Goal: Feedback & Contribution: Submit feedback/report problem

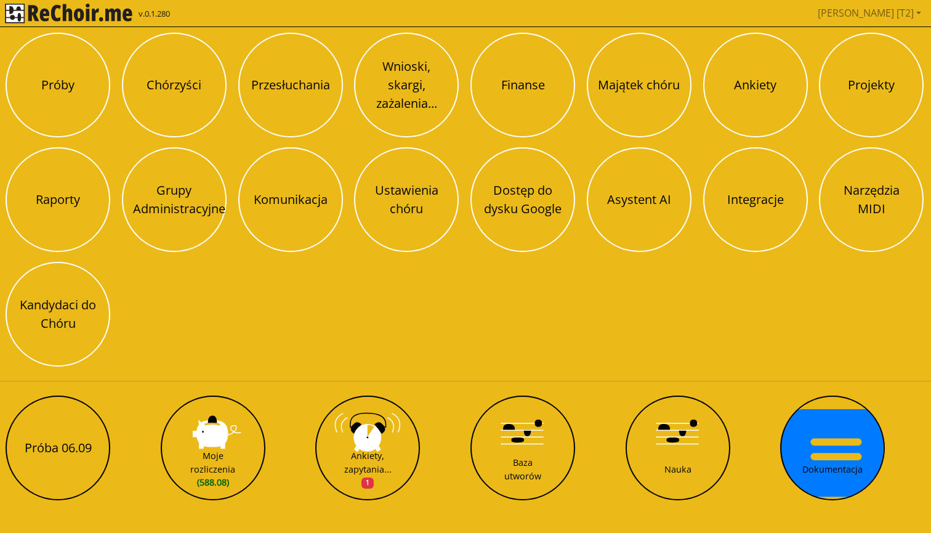
click at [107, 427] on div "Próba 06.09 Moje rozliczenia (588.08) [GEOGRAPHIC_DATA], [GEOGRAPHIC_DATA]... 1…" at bounding box center [465, 447] width 928 height 113
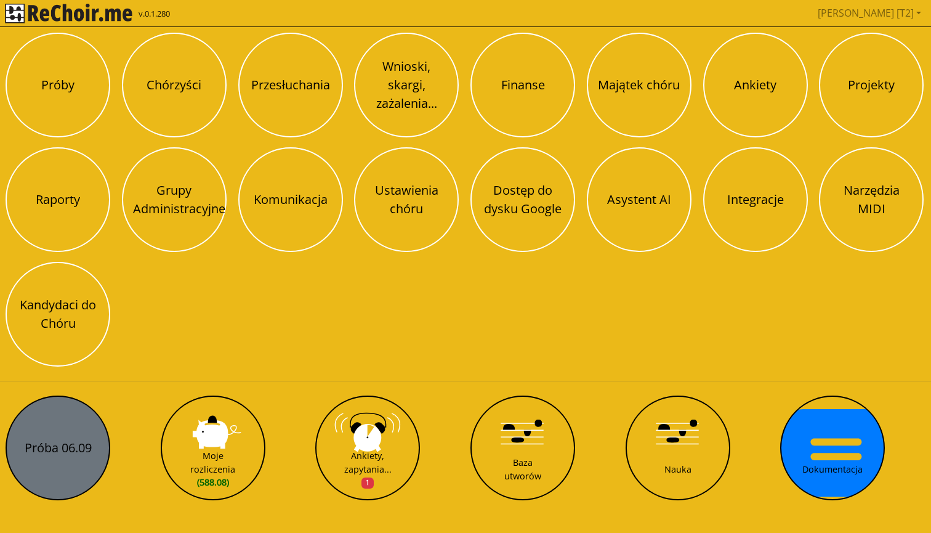
click at [87, 426] on button "Próba 06.09" at bounding box center [58, 447] width 105 height 105
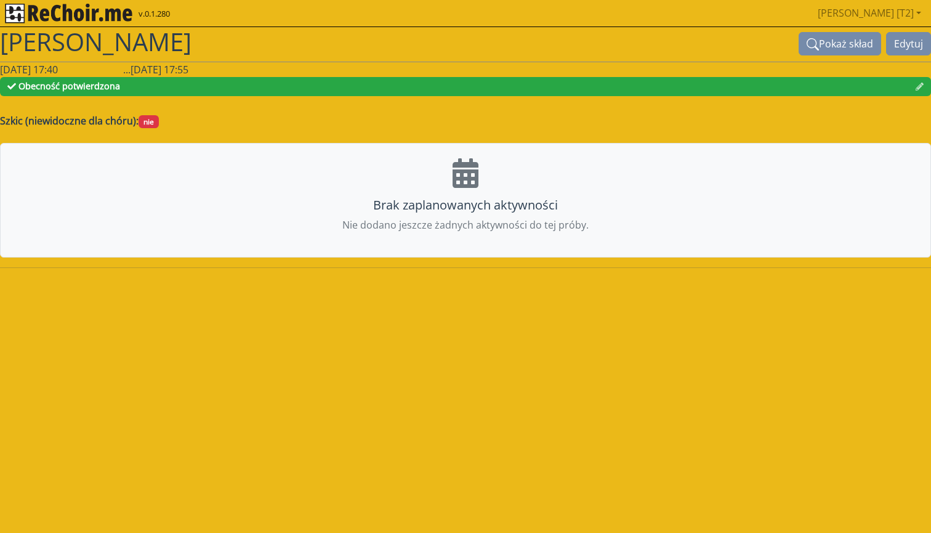
click at [111, 14] on img "rekłajer mi" at bounding box center [68, 14] width 127 height 20
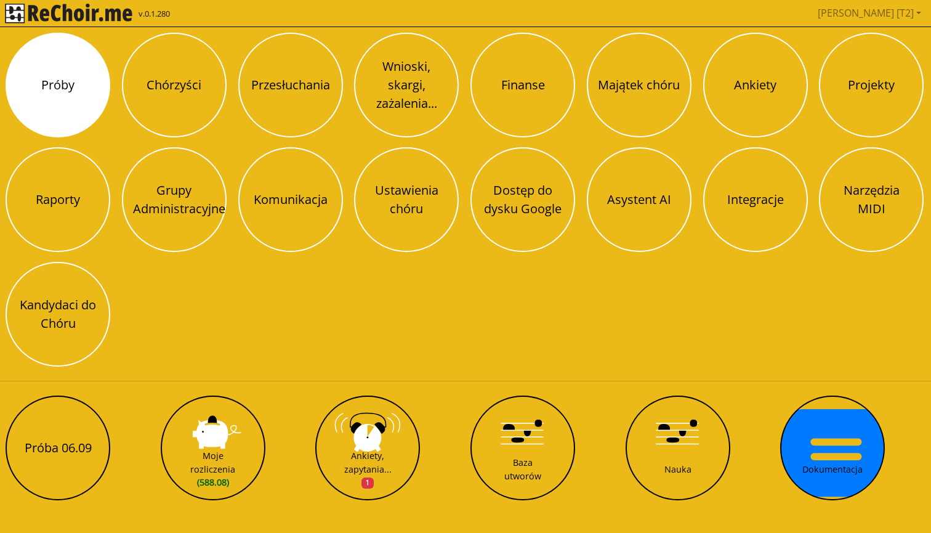
click at [85, 113] on button "Próby" at bounding box center [58, 85] width 105 height 105
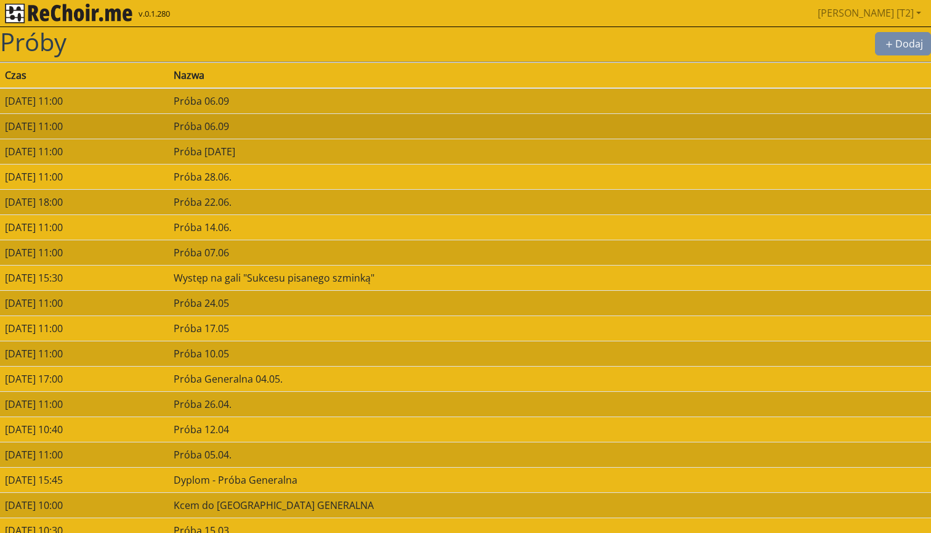
click at [141, 124] on td "[DATE] 11:00" at bounding box center [84, 125] width 169 height 25
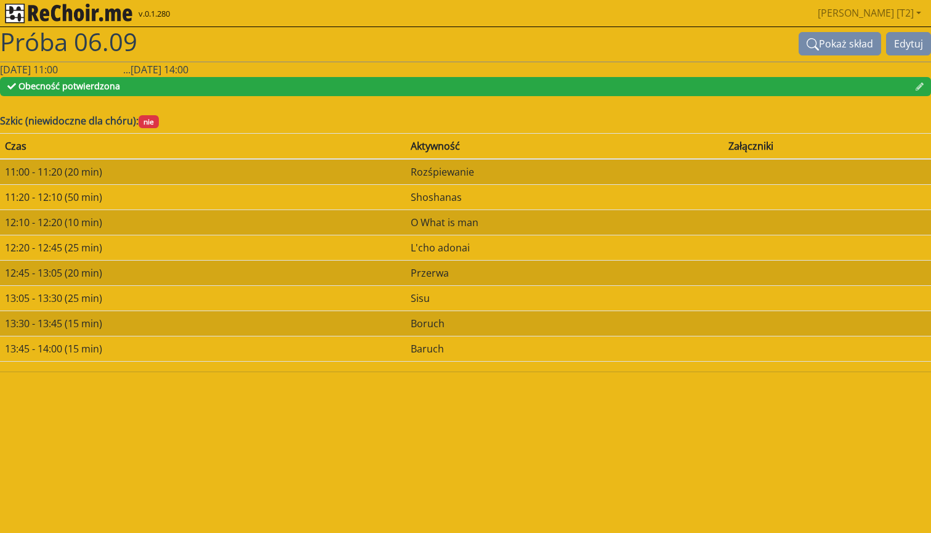
click at [107, 12] on img "rekłajer mi" at bounding box center [68, 14] width 127 height 20
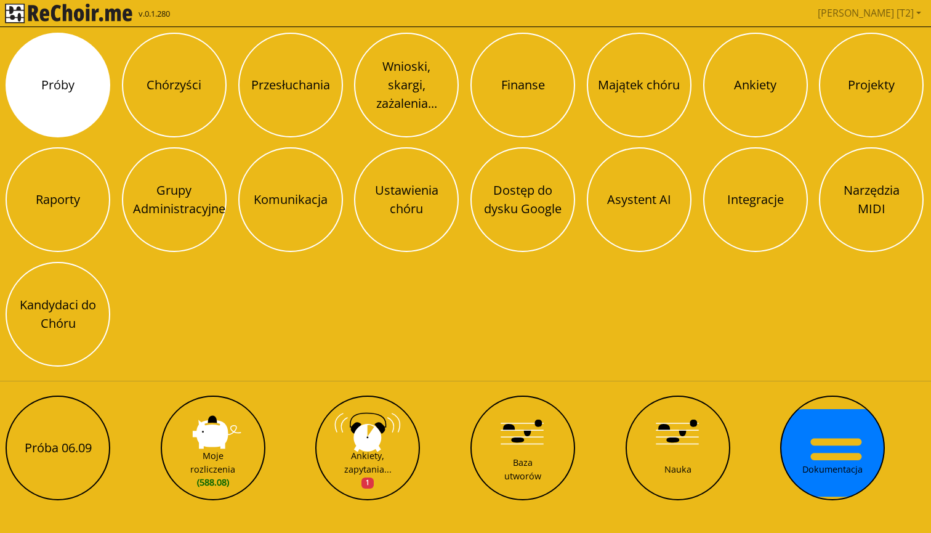
click at [88, 81] on button "Próby" at bounding box center [58, 85] width 105 height 105
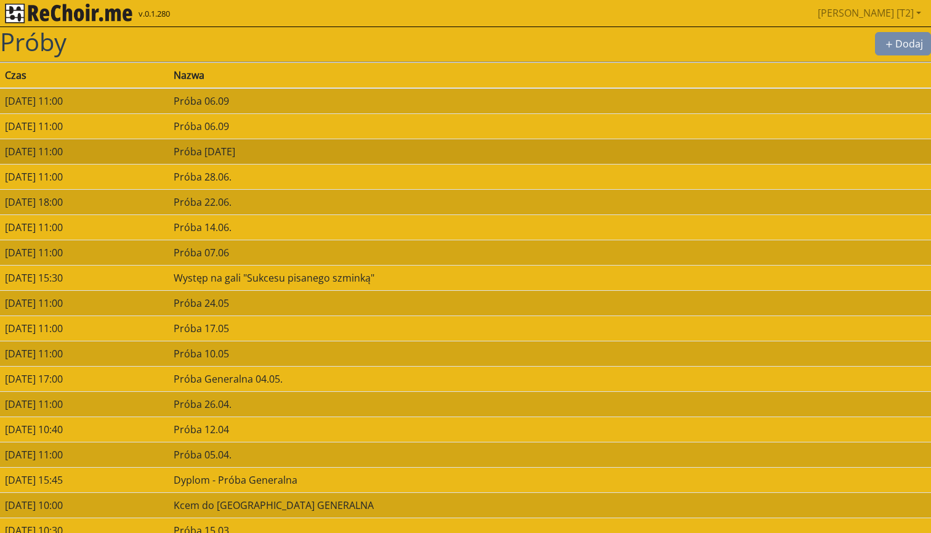
click at [169, 159] on td "[DATE] 11:00" at bounding box center [84, 151] width 169 height 25
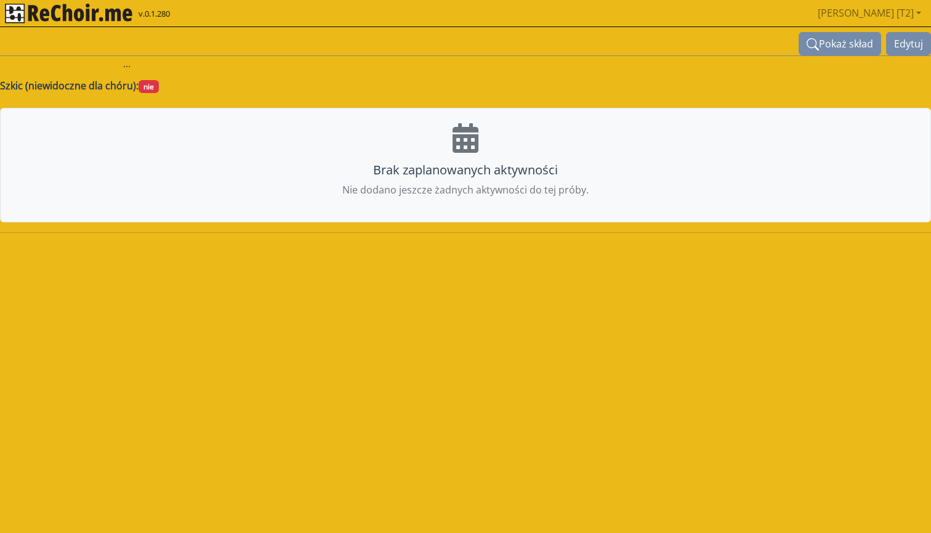
click at [104, 15] on img "rekłajer mi" at bounding box center [68, 14] width 127 height 20
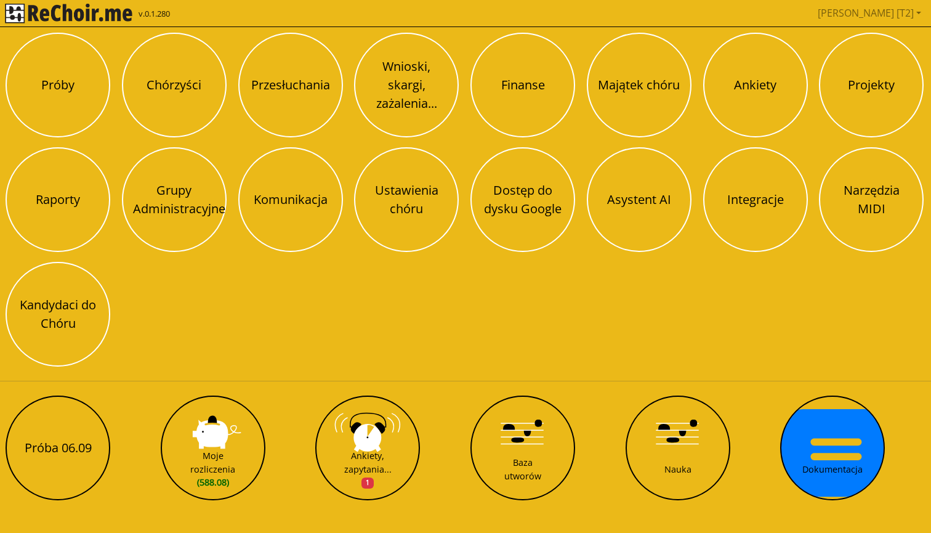
click at [73, 104] on button "Próby" at bounding box center [58, 85] width 105 height 105
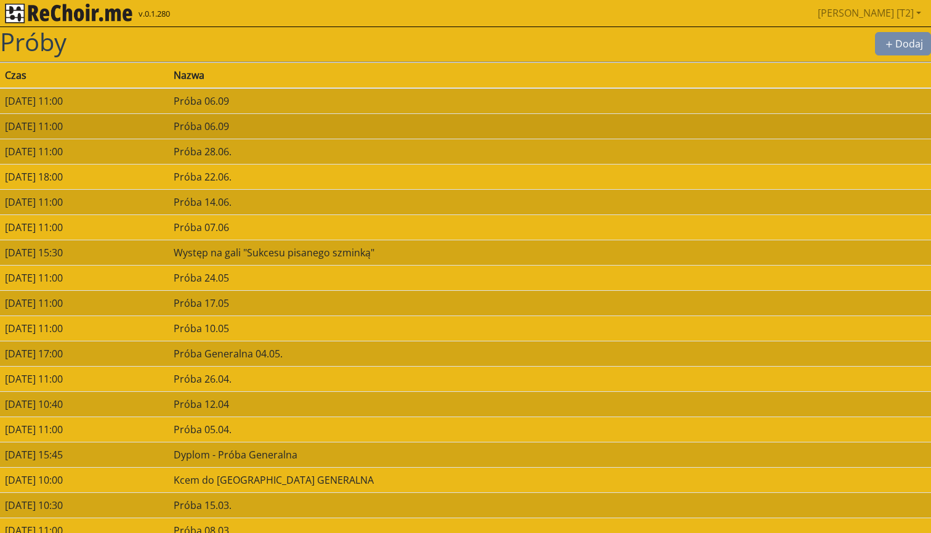
click at [169, 124] on td "[DATE] 11:00" at bounding box center [84, 125] width 169 height 25
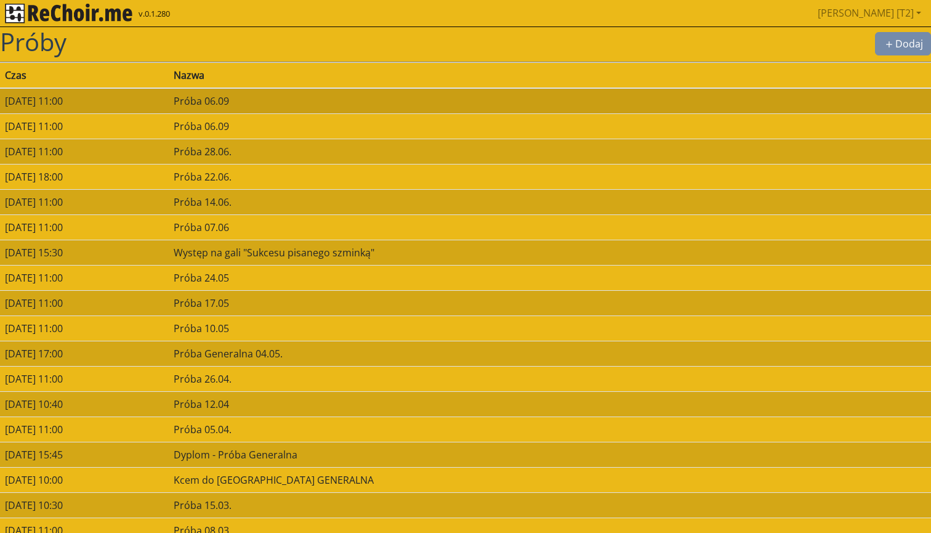
click at [169, 105] on td "[DATE] 11:00" at bounding box center [84, 101] width 169 height 26
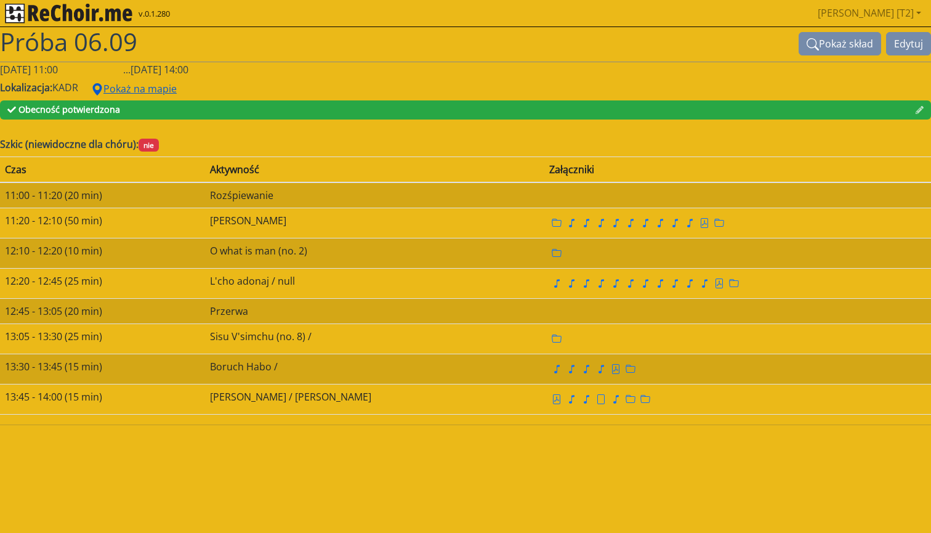
click at [155, 88] on button "Pokaż na mapie" at bounding box center [134, 88] width 102 height 23
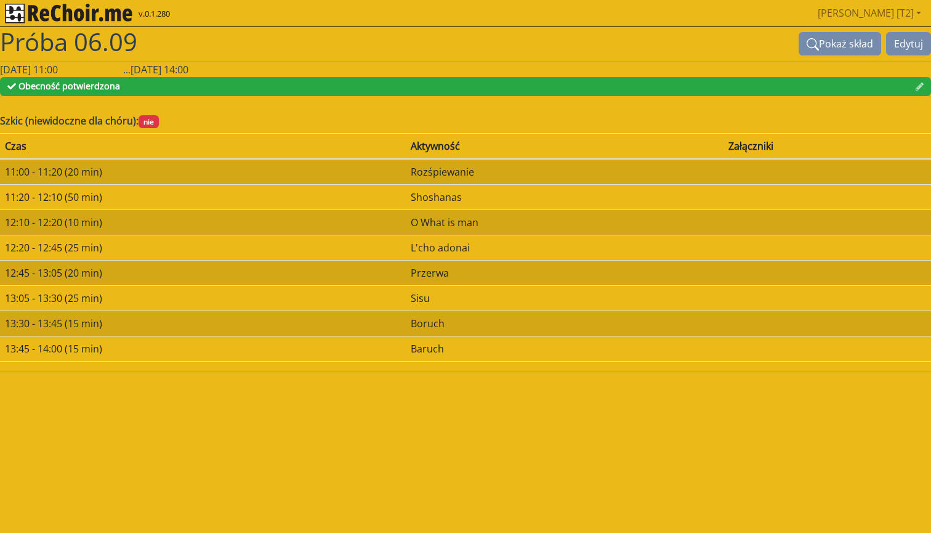
click at [116, 17] on img "rekłajer mi" at bounding box center [68, 14] width 127 height 20
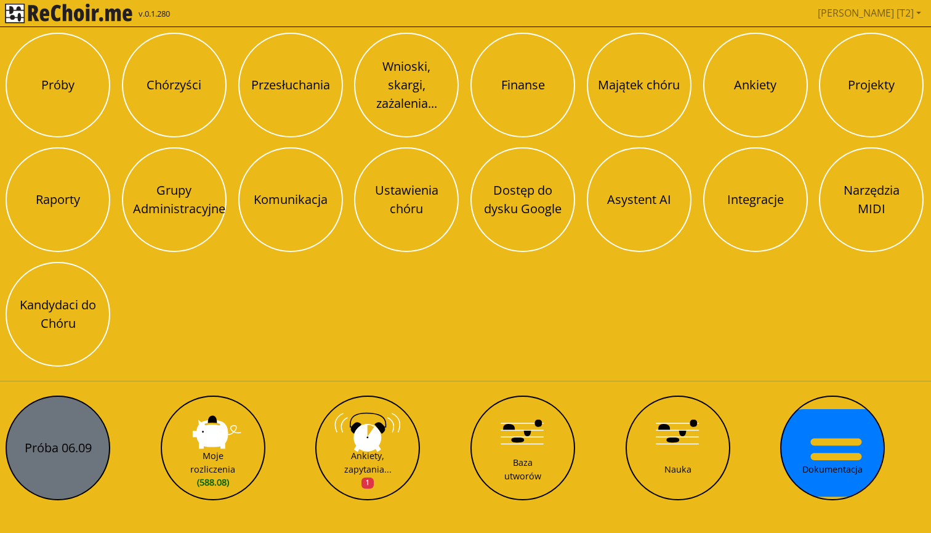
click at [66, 415] on button "Próba 06.09" at bounding box center [58, 447] width 105 height 105
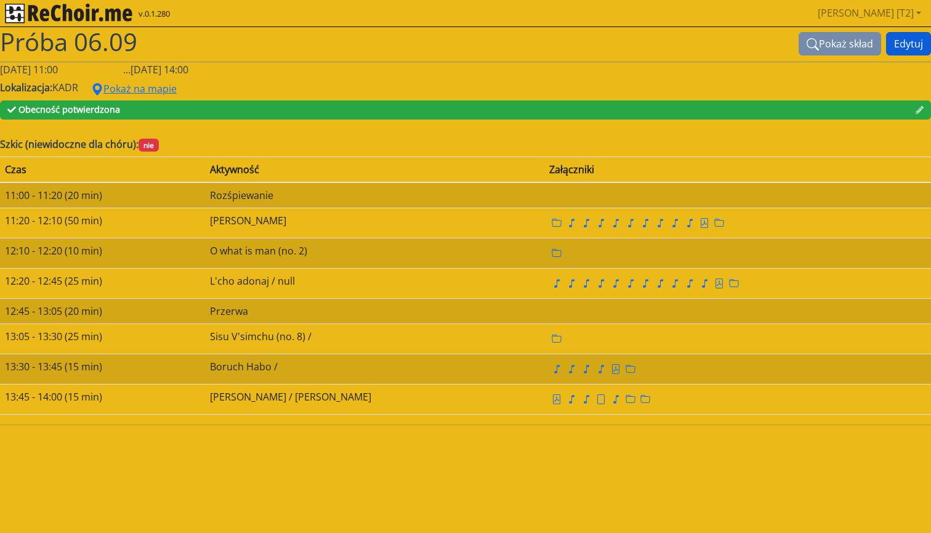
click at [906, 37] on button "Edytuj" at bounding box center [908, 43] width 45 height 23
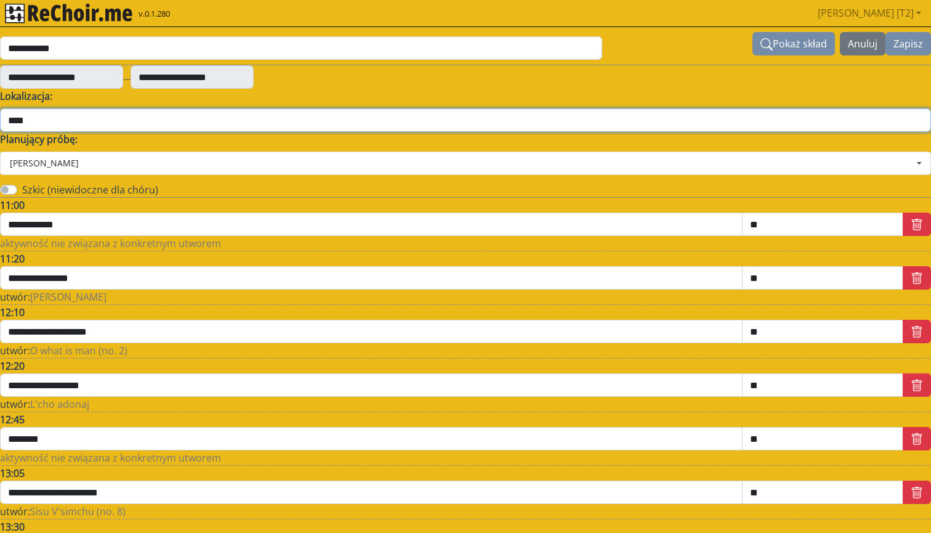
click at [57, 125] on input "****" at bounding box center [465, 119] width 931 height 23
type input "*******"
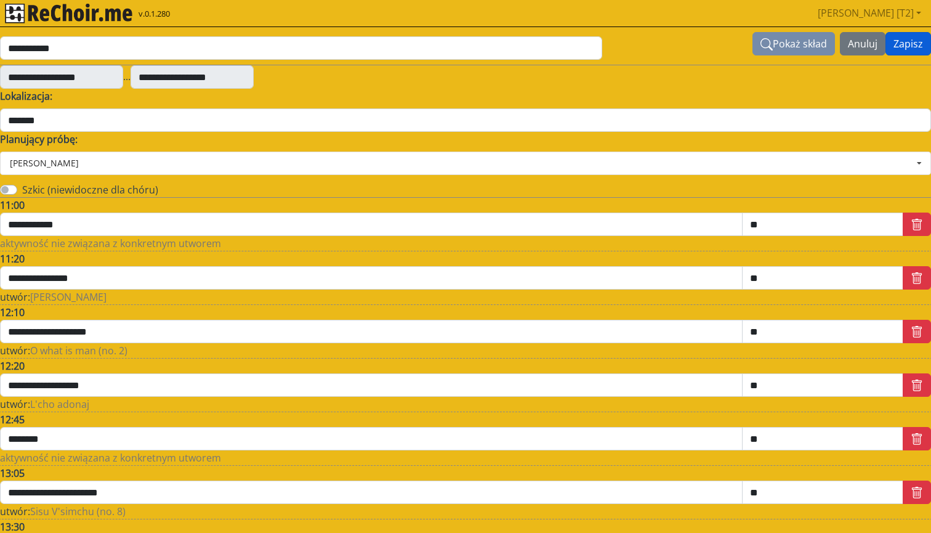
click at [907, 35] on button "Zapisz" at bounding box center [908, 43] width 46 height 23
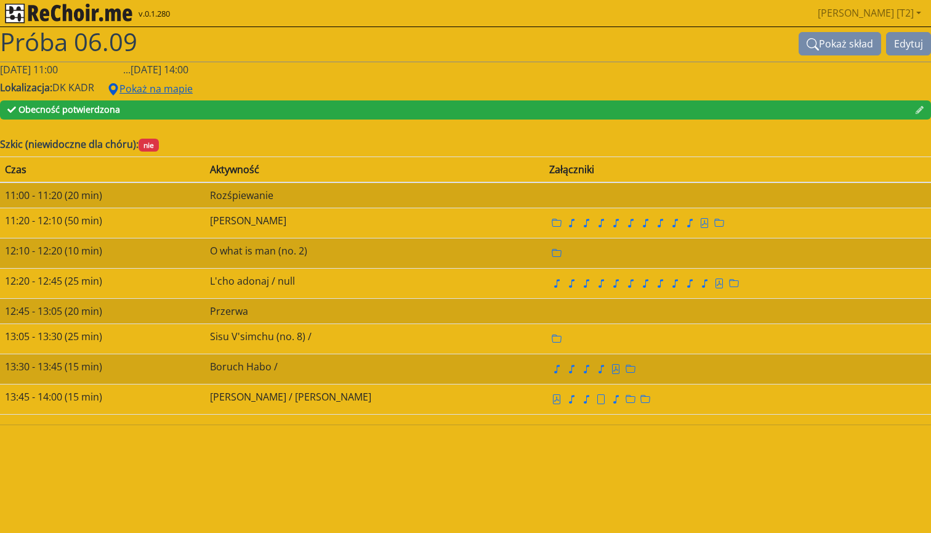
click at [141, 89] on button "Pokaż na mapie" at bounding box center [150, 88] width 102 height 23
click at [99, 15] on img "rekłajer mi" at bounding box center [68, 14] width 127 height 20
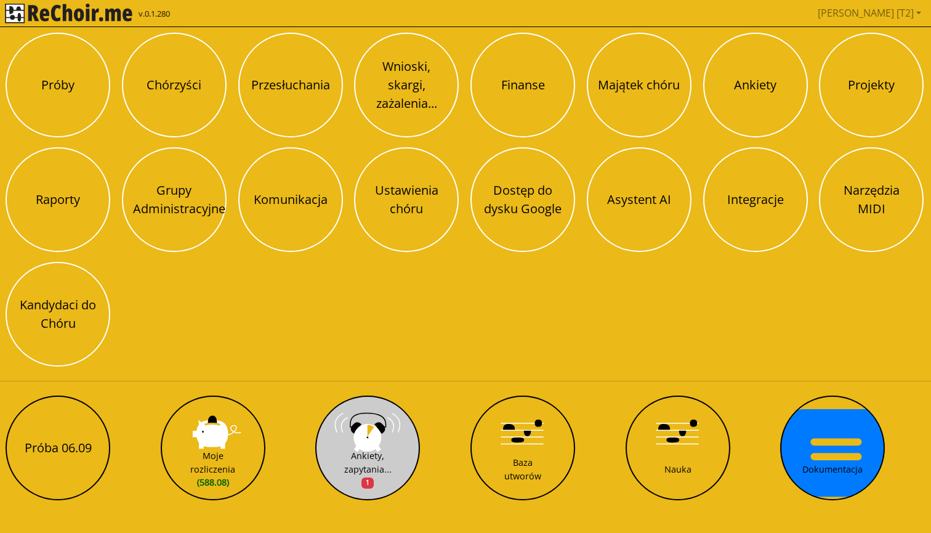
click at [361, 448] on button "Ankiety, zapytania... 1" at bounding box center [367, 447] width 105 height 105
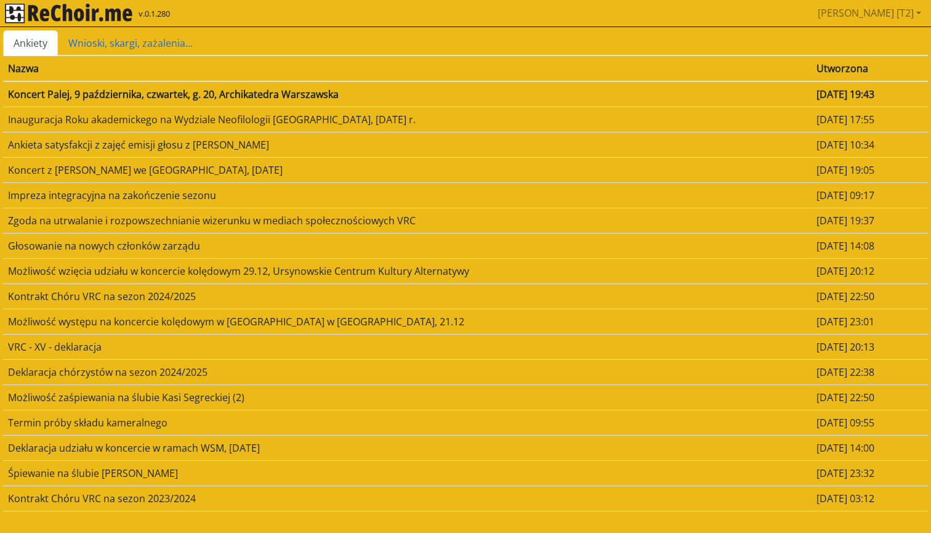
click at [243, 95] on td "Koncert Palej, 9 października, czwartek, g. 20, Archikatedra Warszawska" at bounding box center [407, 94] width 808 height 26
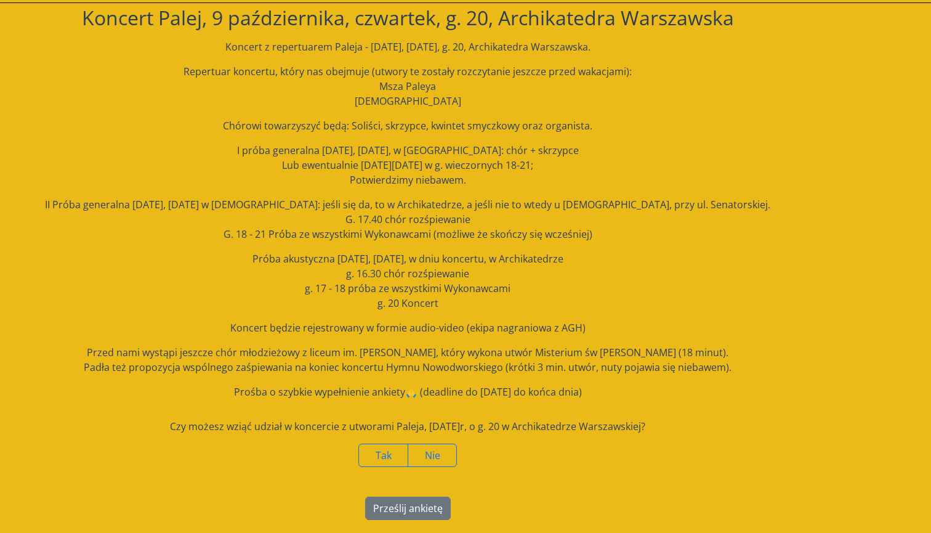
scroll to position [24, 0]
click at [382, 449] on span "Tak" at bounding box center [384, 455] width 16 height 14
click at [401, 499] on button "Prześlij ankietę" at bounding box center [408, 507] width 86 height 23
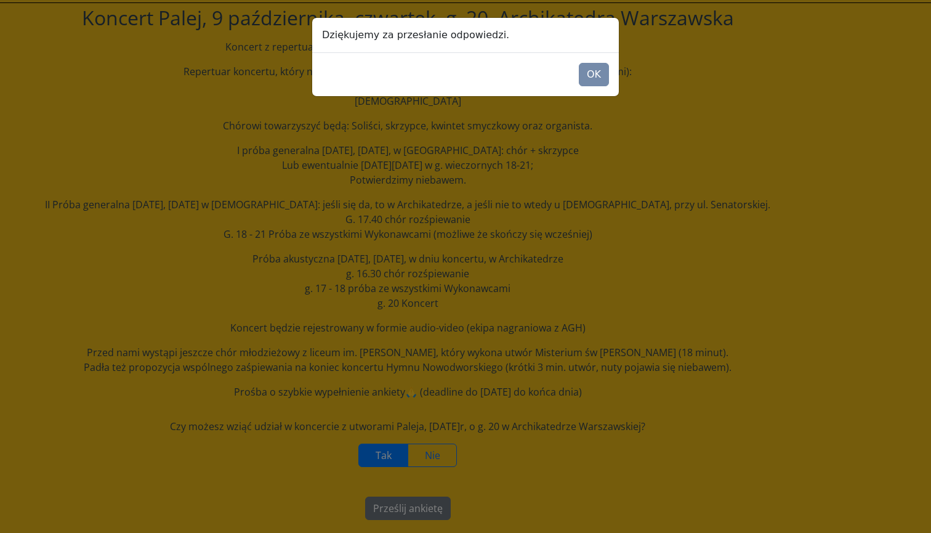
click at [592, 86] on footer "OK" at bounding box center [465, 74] width 307 height 44
click at [592, 81] on button "OK" at bounding box center [594, 74] width 30 height 23
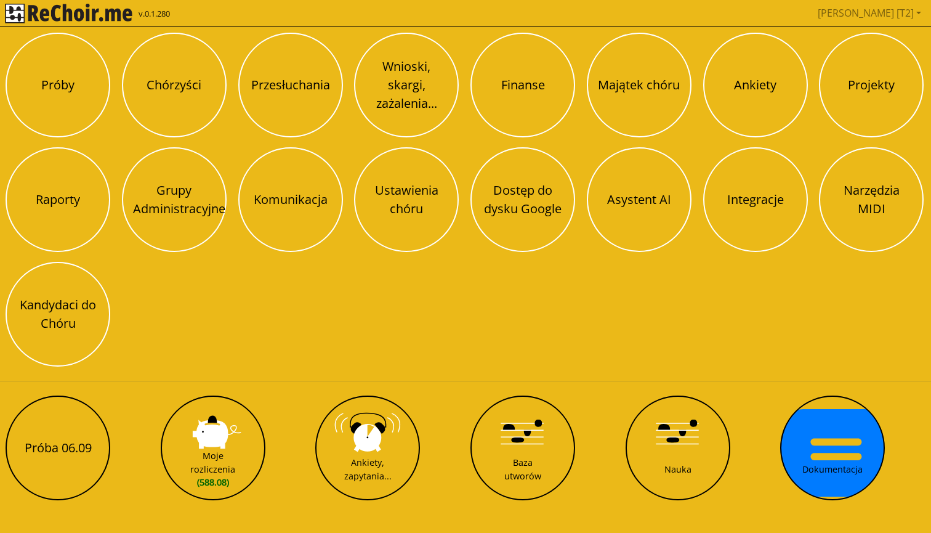
click at [100, 21] on img "rekłajer mi" at bounding box center [68, 14] width 127 height 20
click at [50, 11] on img "rekłajer mi" at bounding box center [68, 14] width 127 height 20
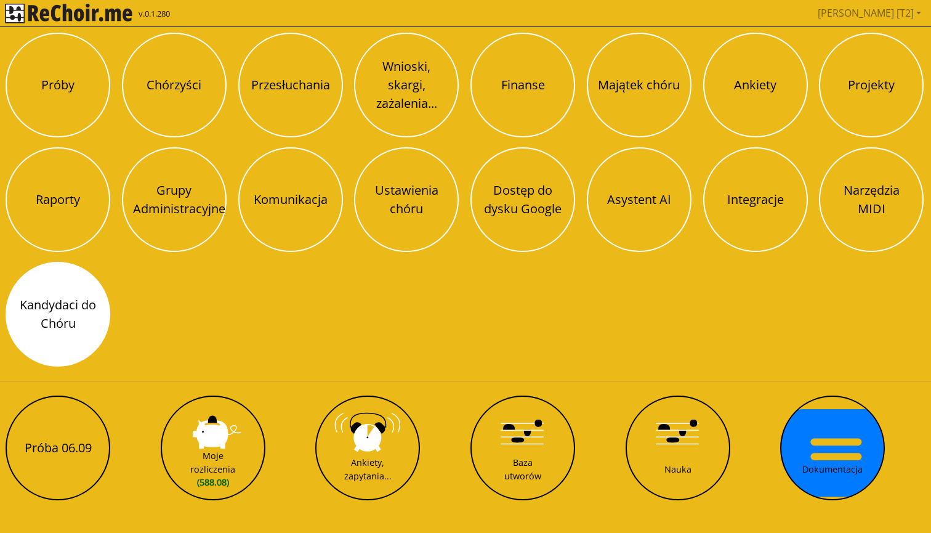
click at [78, 322] on button "Kandydaci do Chóru" at bounding box center [58, 314] width 105 height 105
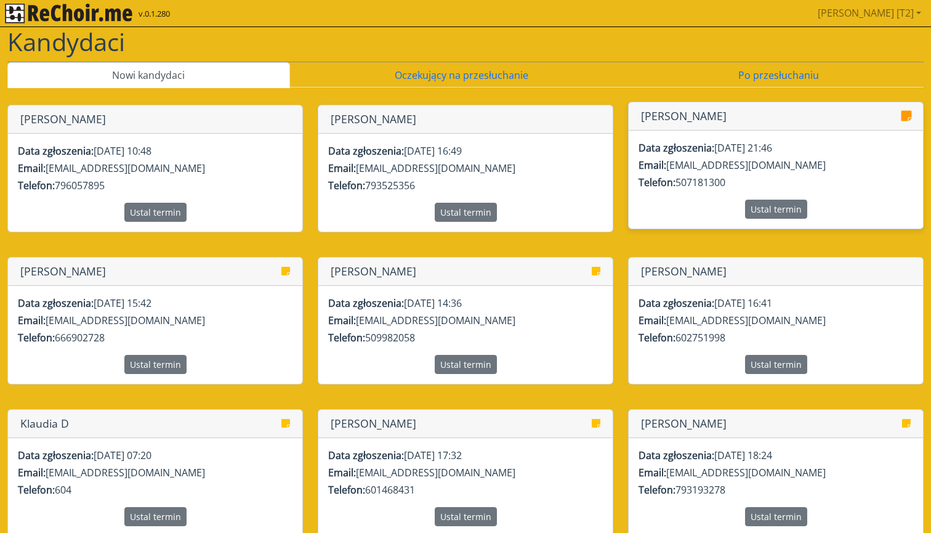
click at [906, 112] on icon at bounding box center [906, 116] width 10 height 10
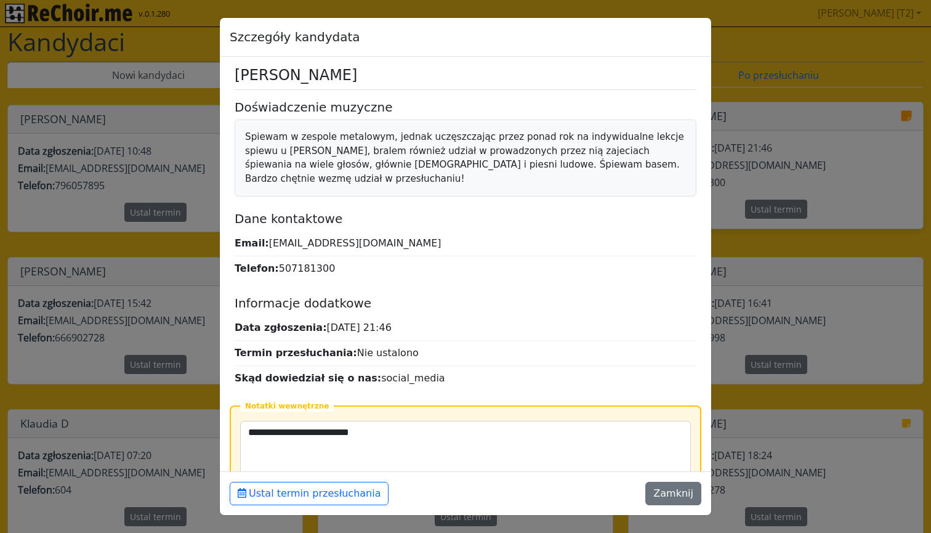
scroll to position [65, 0]
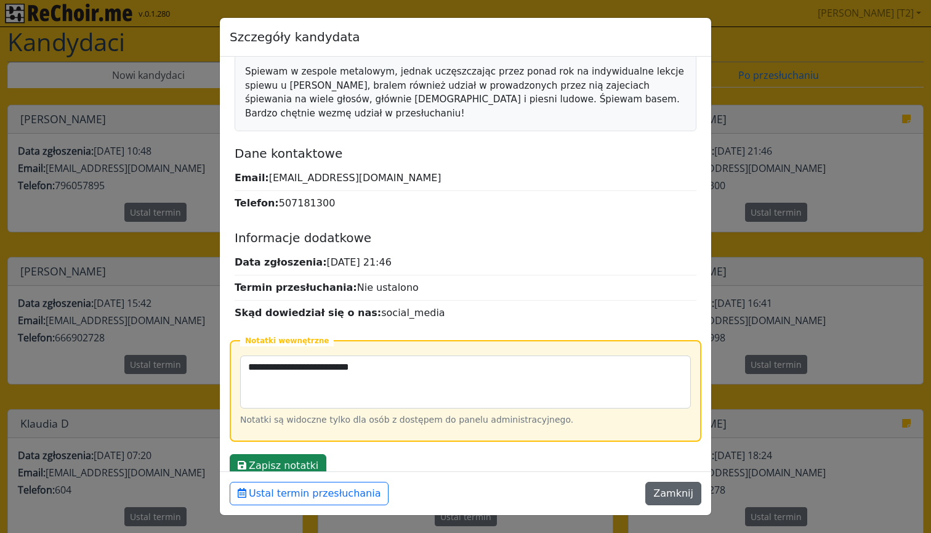
click at [690, 493] on button "Zamknij" at bounding box center [673, 492] width 56 height 23
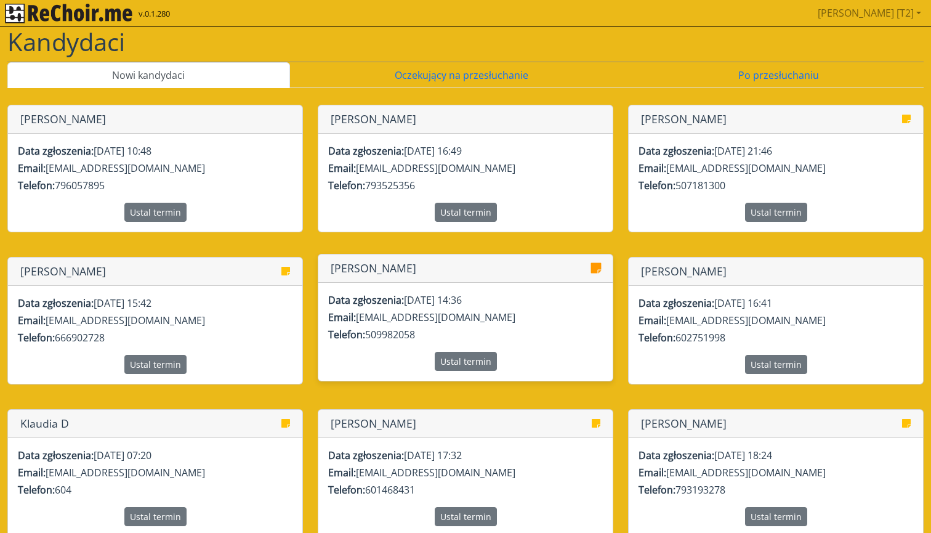
click at [598, 268] on icon at bounding box center [596, 268] width 10 height 10
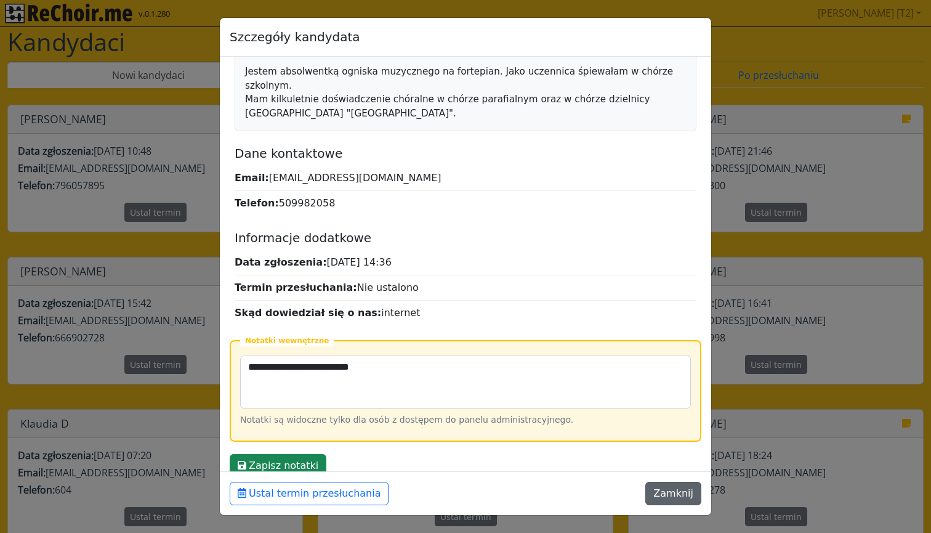
click at [675, 489] on button "Zamknij" at bounding box center [673, 492] width 56 height 23
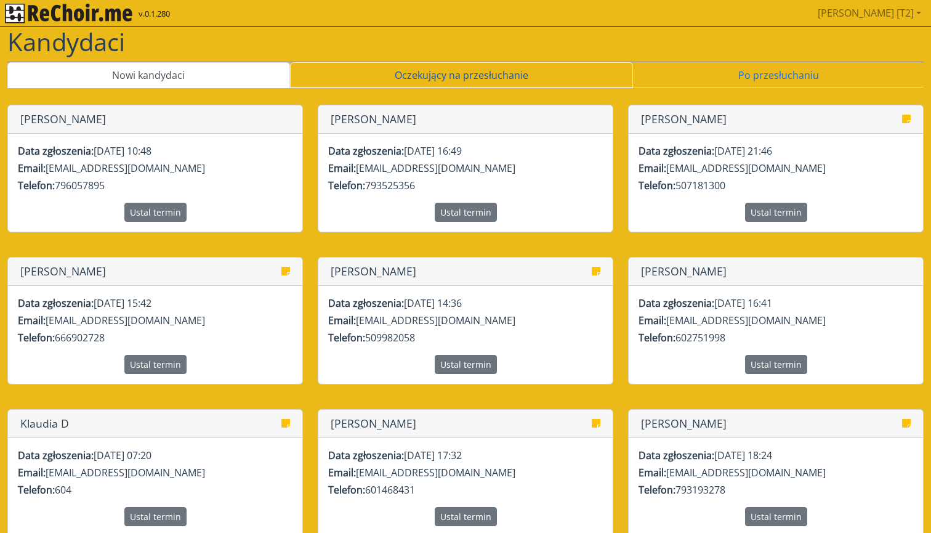
click at [438, 66] on link "Oczekujący na przesłuchanie" at bounding box center [462, 75] width 344 height 26
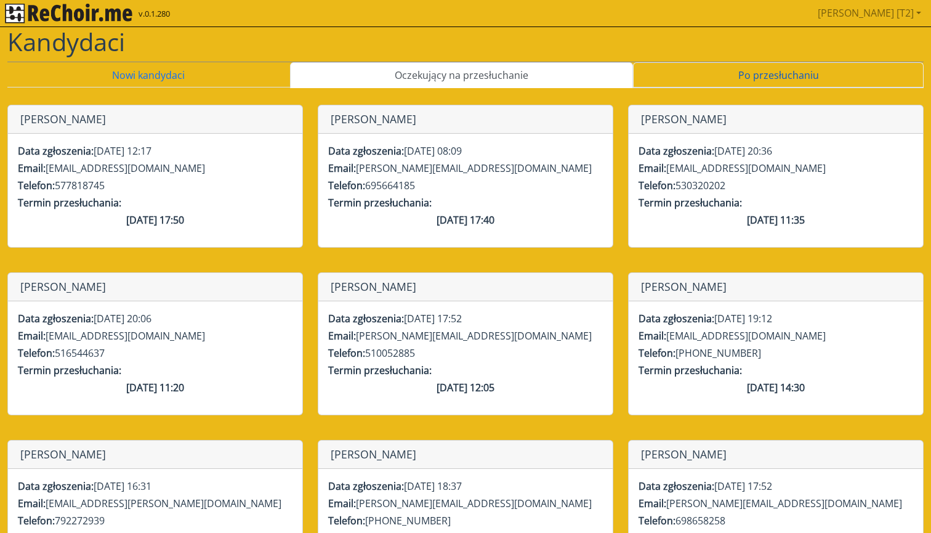
click at [742, 77] on link "Po przesłuchaniu" at bounding box center [778, 75] width 291 height 26
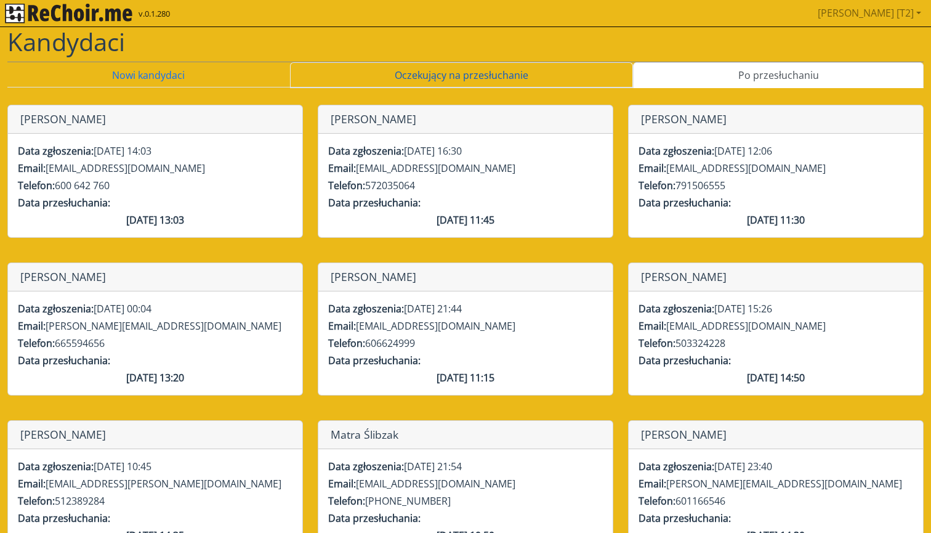
click at [541, 66] on link "Oczekujący na przesłuchanie" at bounding box center [462, 75] width 344 height 26
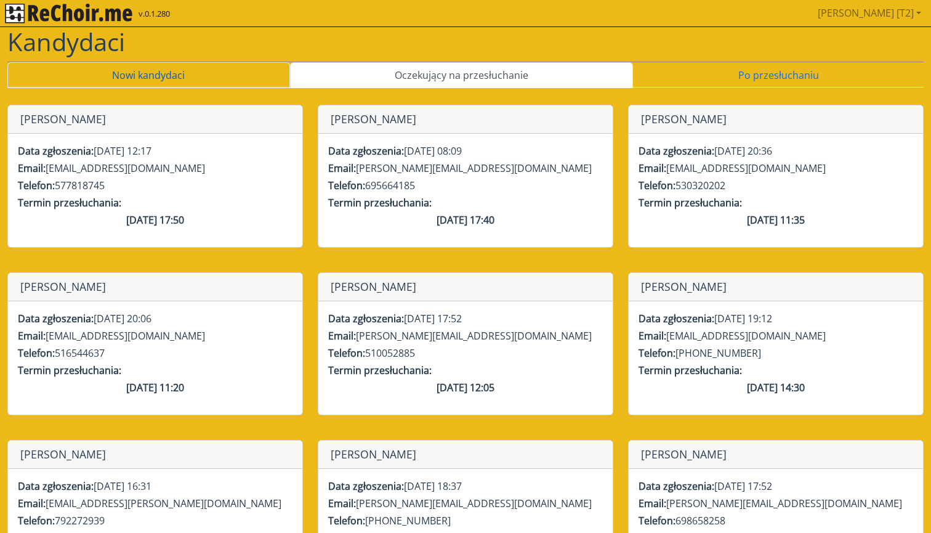
click at [224, 75] on link "Nowi kandydaci" at bounding box center [148, 75] width 283 height 26
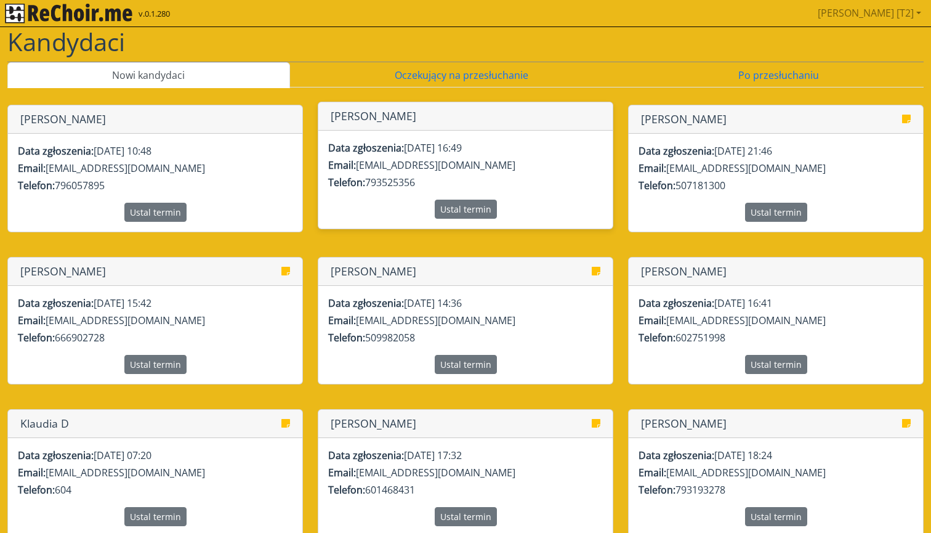
click at [371, 176] on p "Telefon: 793525356" at bounding box center [465, 182] width 275 height 15
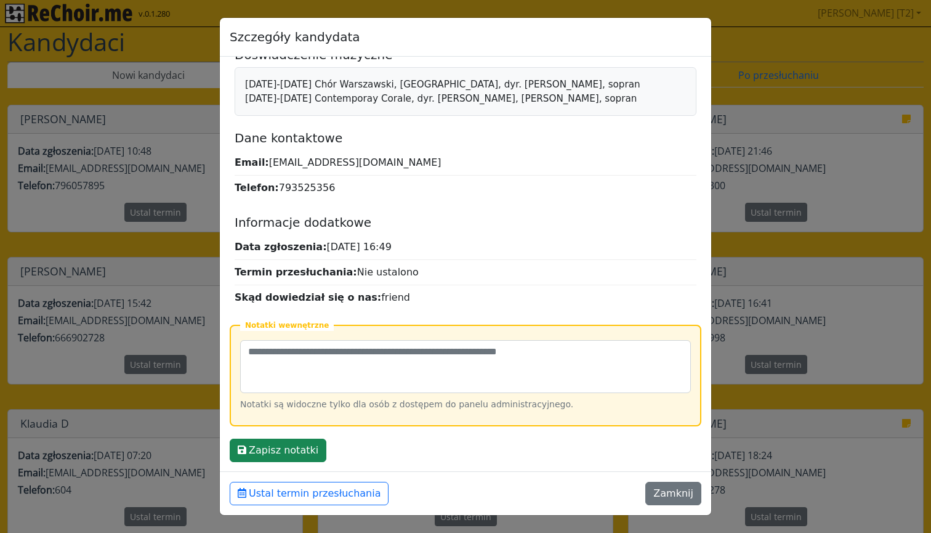
scroll to position [52, 0]
click at [655, 490] on button "Zamknij" at bounding box center [673, 492] width 56 height 23
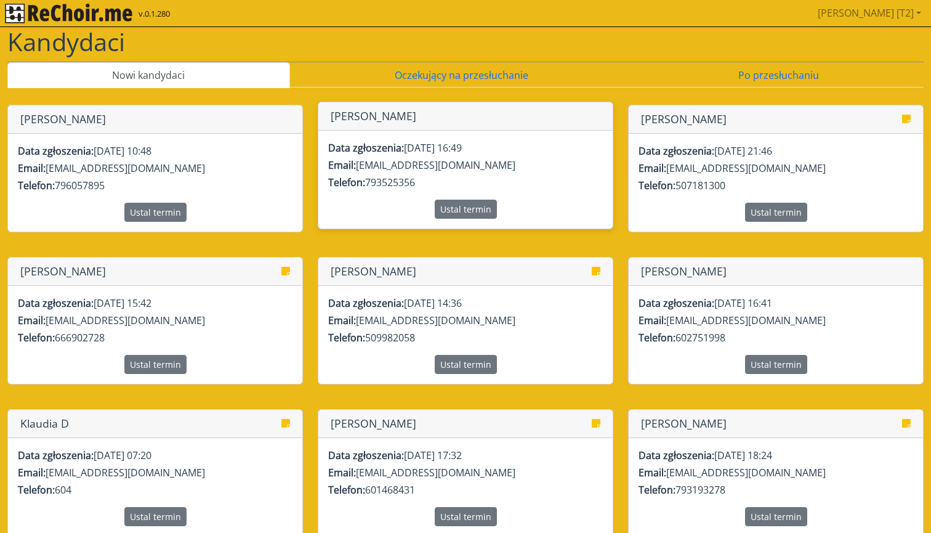
scroll to position [0, 0]
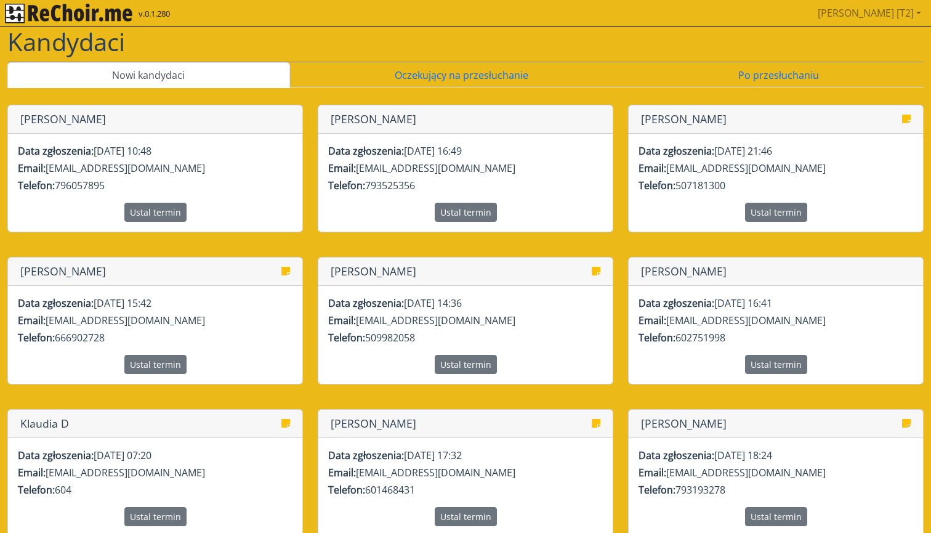
click at [110, 19] on img "rekłajer mi" at bounding box center [68, 14] width 127 height 20
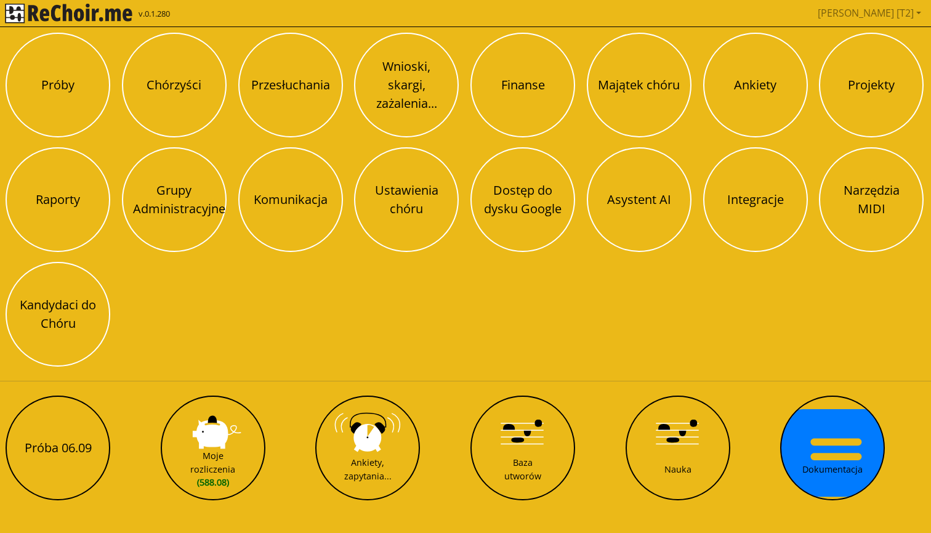
click at [41, 10] on img "rekłajer mi" at bounding box center [68, 14] width 127 height 20
click at [51, 15] on img "rekłajer mi" at bounding box center [68, 14] width 127 height 20
